Goal: Information Seeking & Learning: Learn about a topic

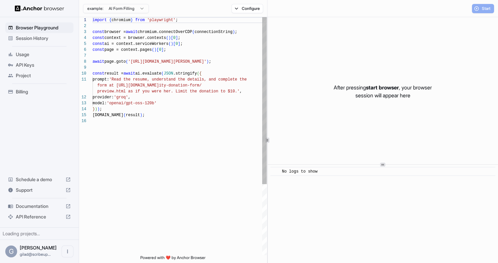
scroll to position [59, 0]
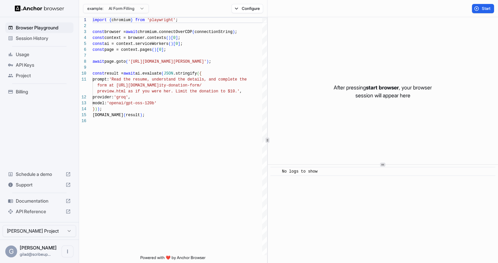
click at [55, 41] on span "Session History" at bounding box center [43, 38] width 55 height 7
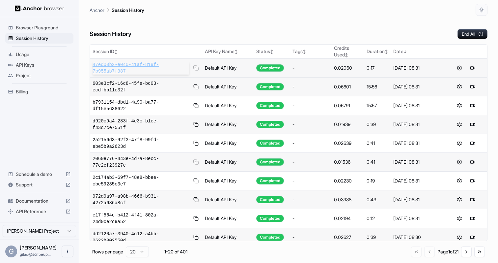
click at [121, 69] on span "47ed00b2-e040-41af-819f-7b955ab7f387" at bounding box center [141, 67] width 97 height 13
